Goal: Transaction & Acquisition: Download file/media

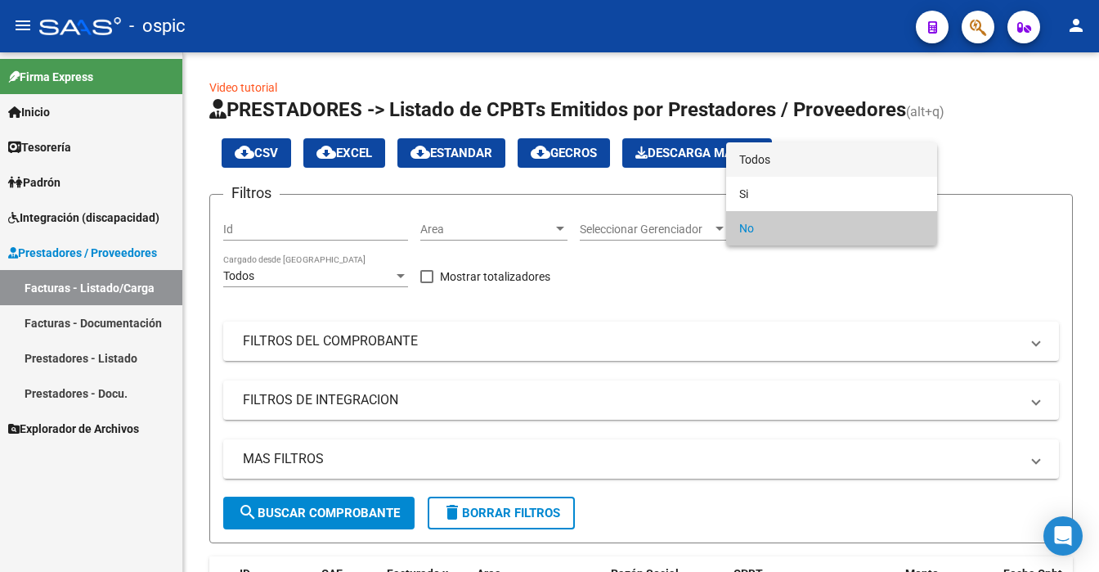
click at [813, 162] on span "Todos" at bounding box center [831, 159] width 185 height 34
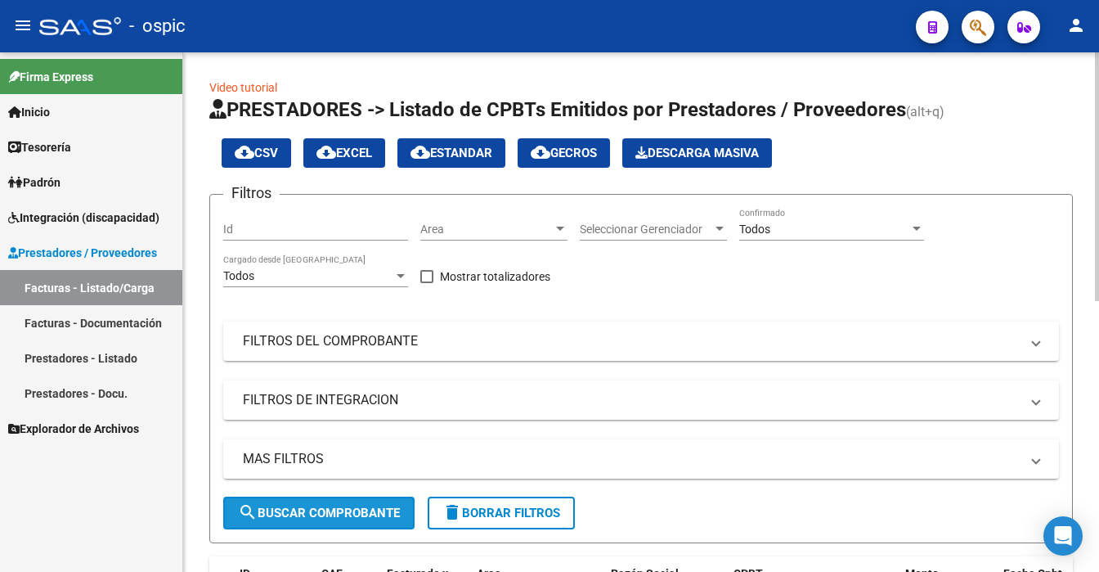
click at [367, 517] on span "search Buscar Comprobante" at bounding box center [319, 512] width 162 height 15
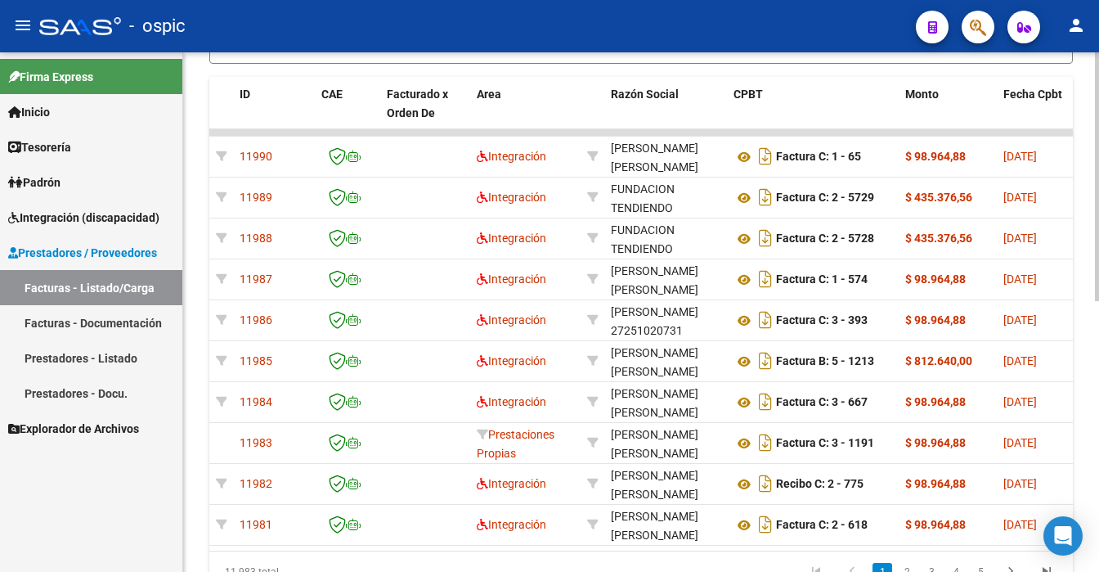
scroll to position [493, 0]
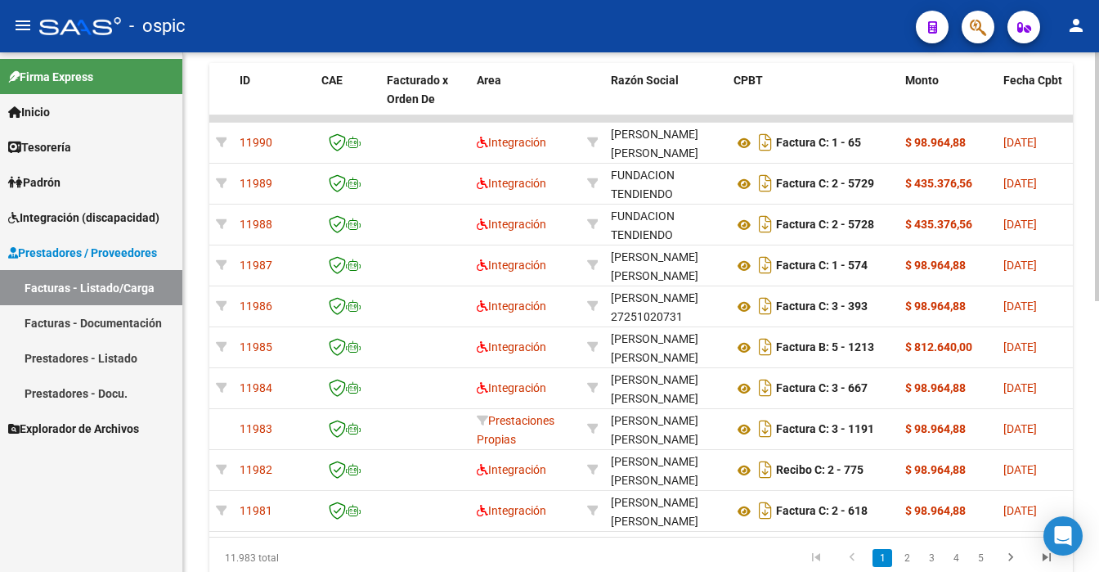
click at [1097, 301] on div at bounding box center [1097, 176] width 4 height 249
drag, startPoint x: 905, startPoint y: 561, endPoint x: 902, endPoint y: 545, distance: 16.7
click at [904, 561] on link "2" at bounding box center [907, 558] width 20 height 18
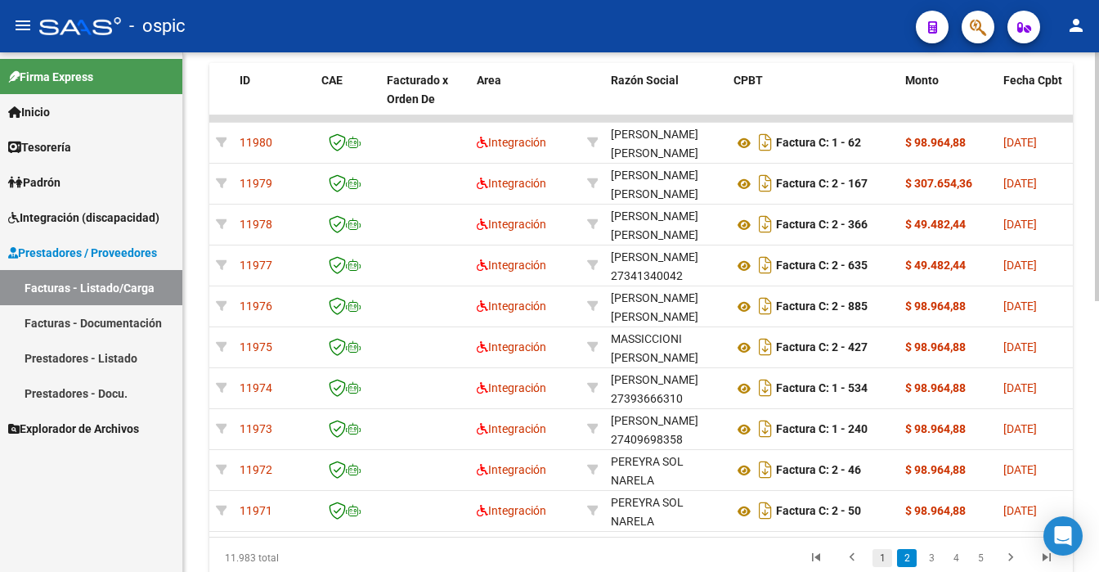
click at [884, 564] on link "1" at bounding box center [883, 558] width 20 height 18
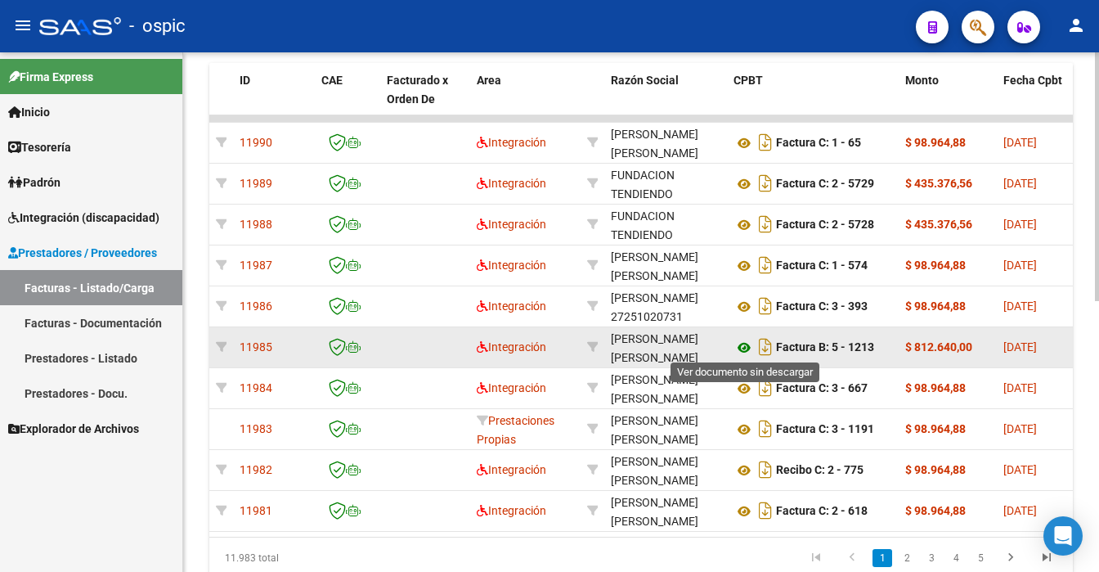
click at [741, 348] on icon at bounding box center [744, 348] width 21 height 20
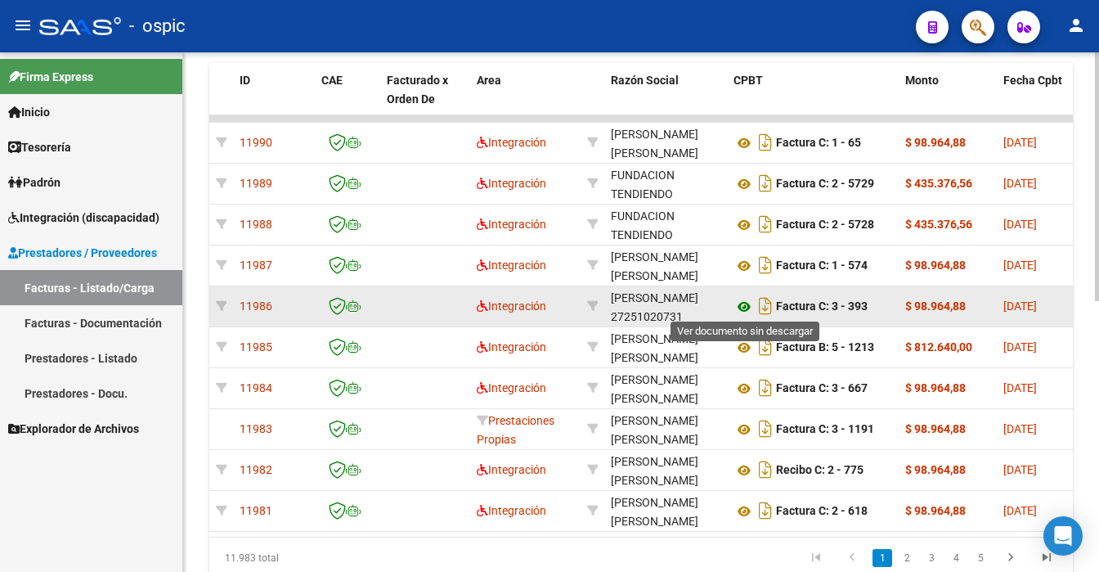
click at [744, 304] on icon at bounding box center [744, 307] width 21 height 20
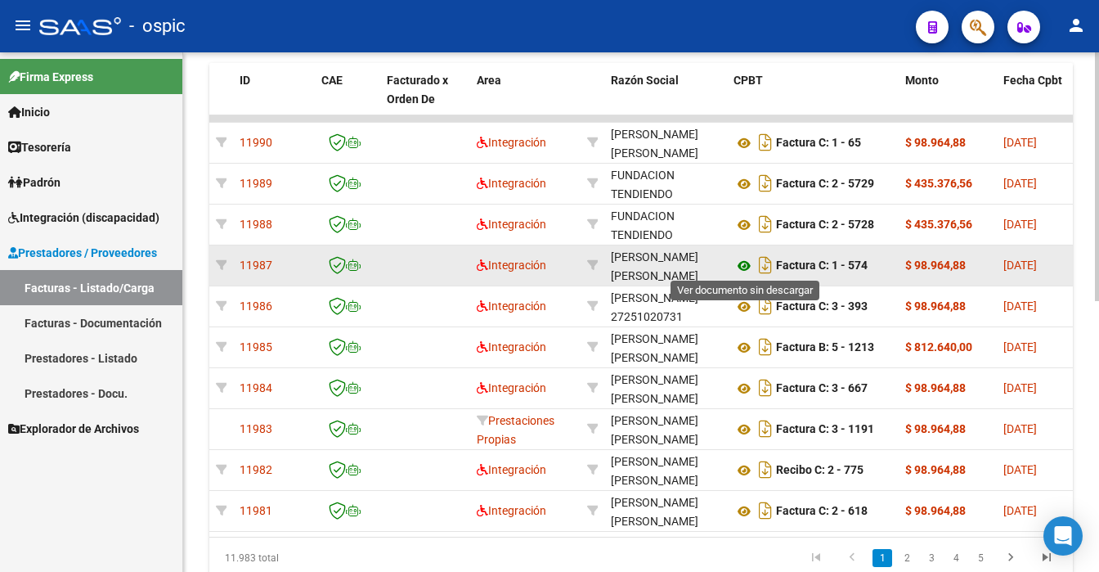
click at [739, 262] on icon at bounding box center [744, 266] width 21 height 20
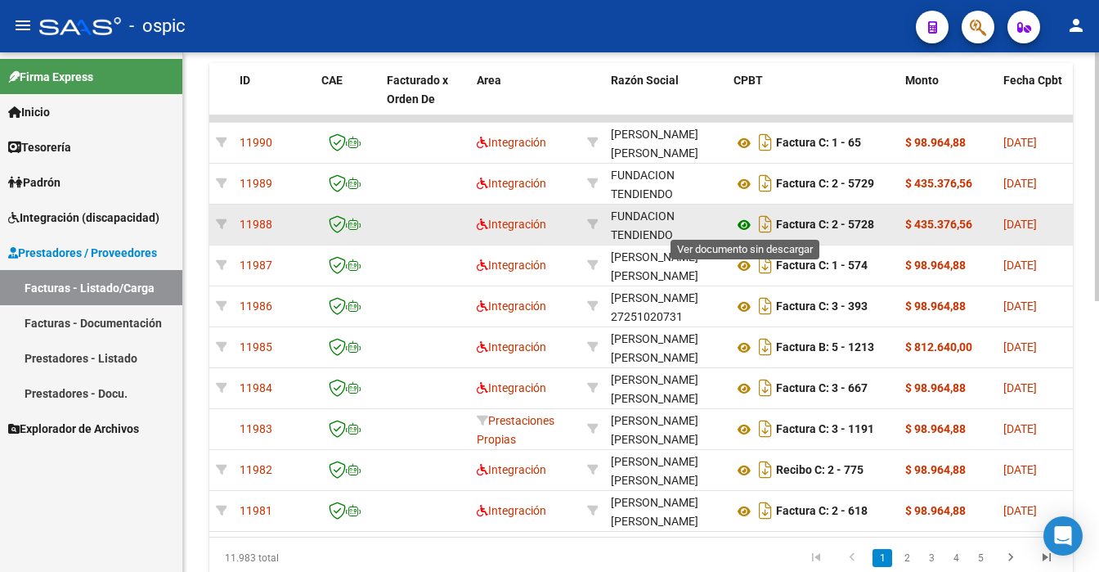
click at [747, 222] on icon at bounding box center [744, 225] width 21 height 20
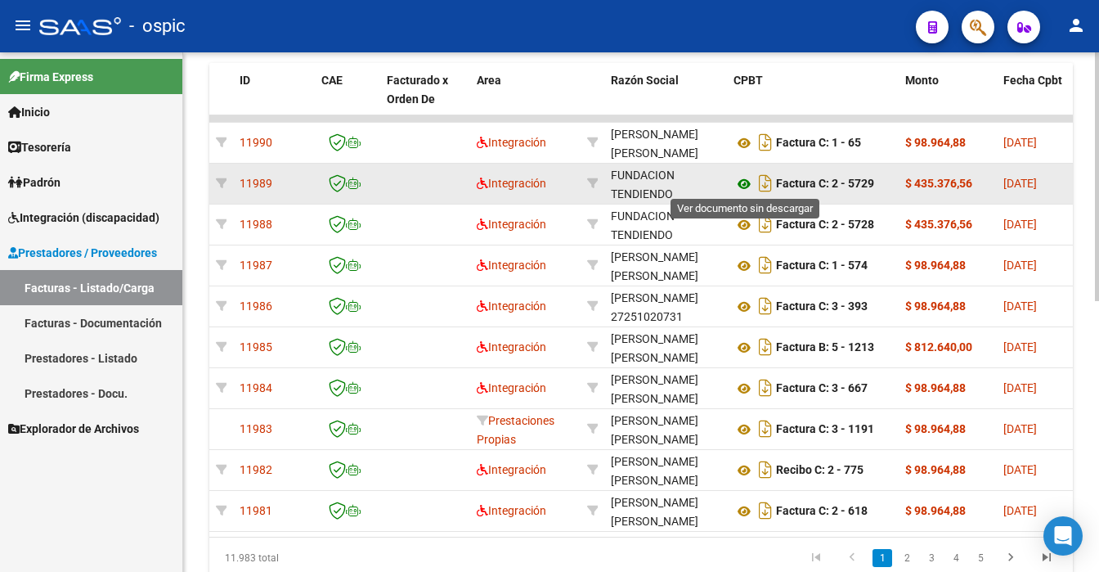
click at [742, 185] on icon at bounding box center [744, 184] width 21 height 20
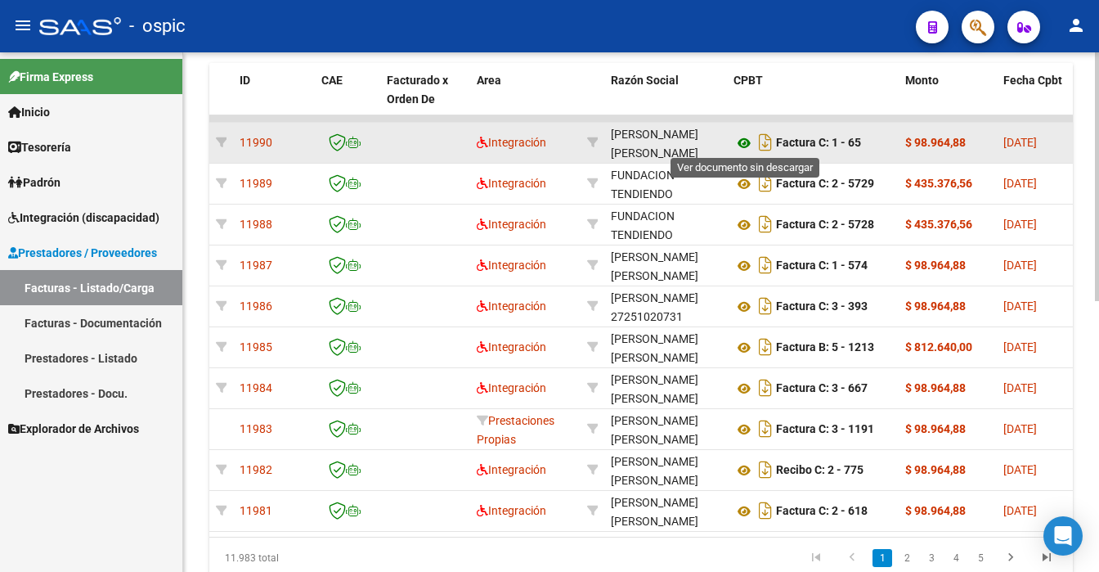
click at [739, 137] on icon at bounding box center [744, 143] width 21 height 20
